Goal: Information Seeking & Learning: Learn about a topic

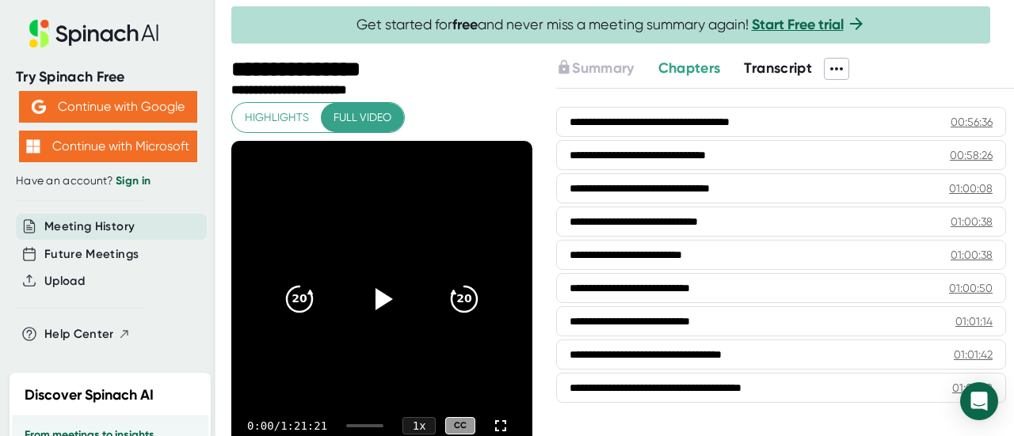
scroll to position [2155, 0]
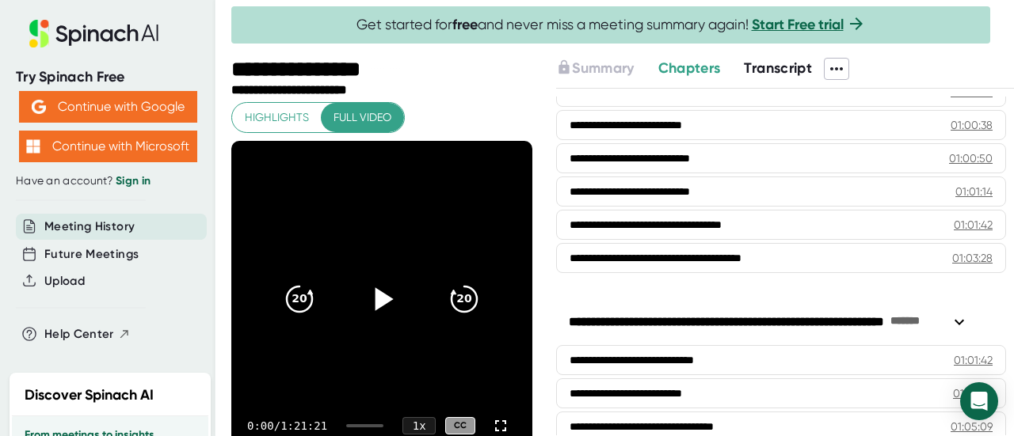
click at [375, 302] on icon at bounding box center [384, 298] width 18 height 23
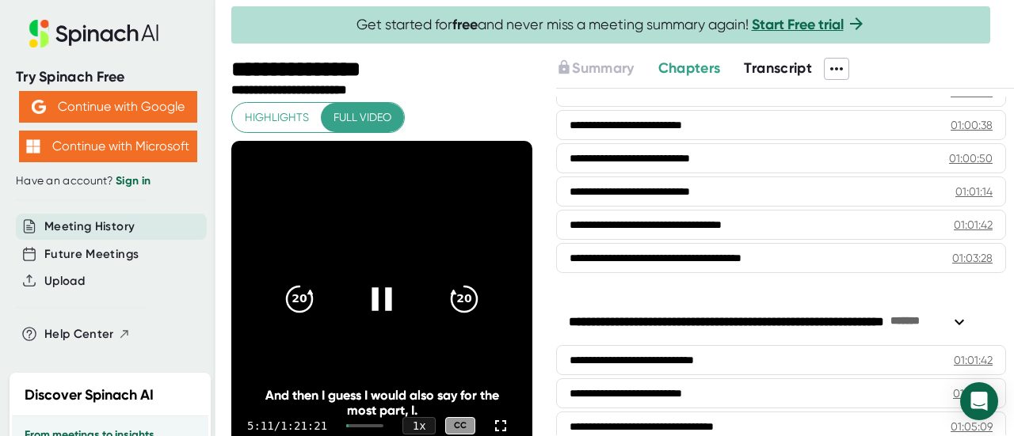
click at [380, 300] on icon at bounding box center [381, 298] width 20 height 23
click at [380, 289] on icon at bounding box center [382, 300] width 40 height 40
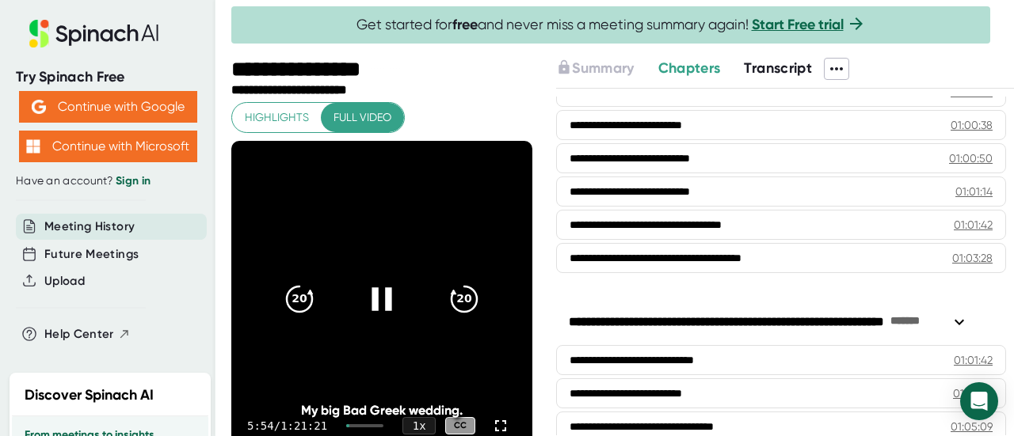
click at [380, 292] on icon at bounding box center [381, 298] width 20 height 23
